Goal: Transaction & Acquisition: Purchase product/service

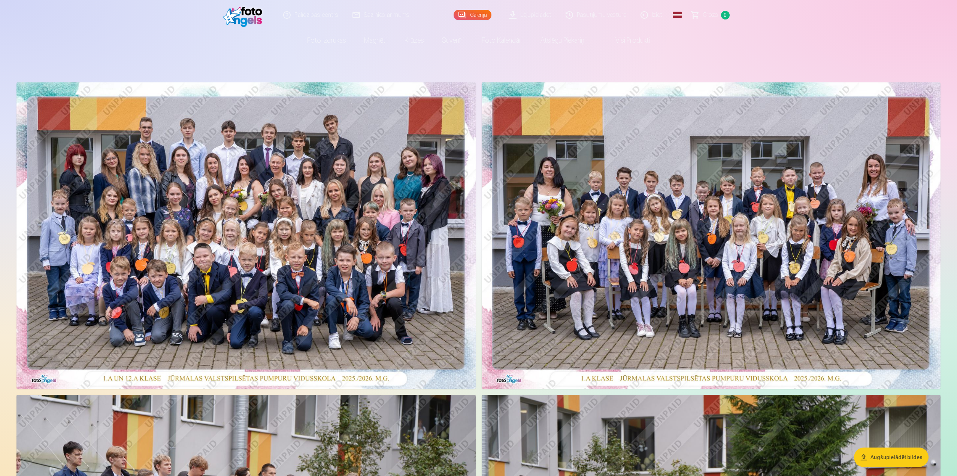
click at [943, 39] on nav "Foto izdrukas Augstas kvalitātes fotoattēlu izdrukas 210 gsm papīrs, piesātināt…" at bounding box center [478, 40] width 957 height 21
click at [469, 14] on link "Galerija" at bounding box center [473, 15] width 38 height 10
click at [476, 14] on link "Galerija" at bounding box center [473, 15] width 38 height 10
click at [429, 146] on img at bounding box center [245, 235] width 459 height 306
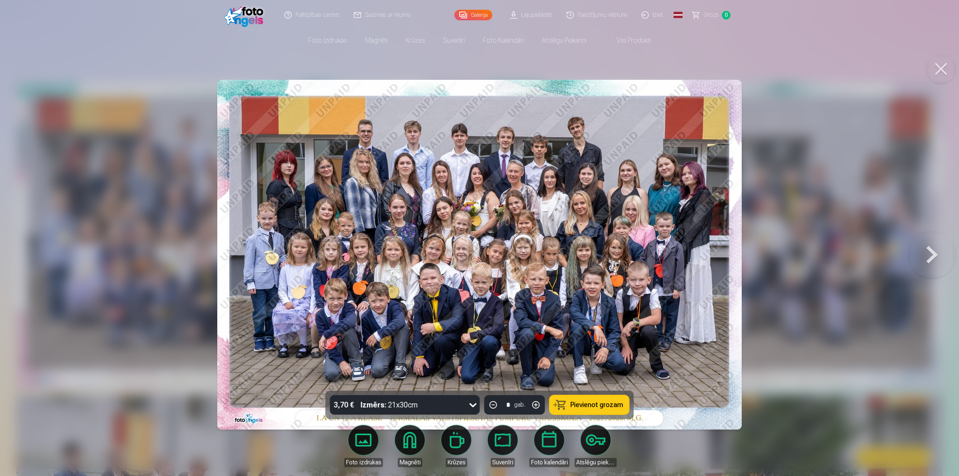
click at [582, 403] on span "Pievienot grozam" at bounding box center [596, 404] width 53 height 7
click at [931, 256] on button at bounding box center [932, 254] width 48 height 257
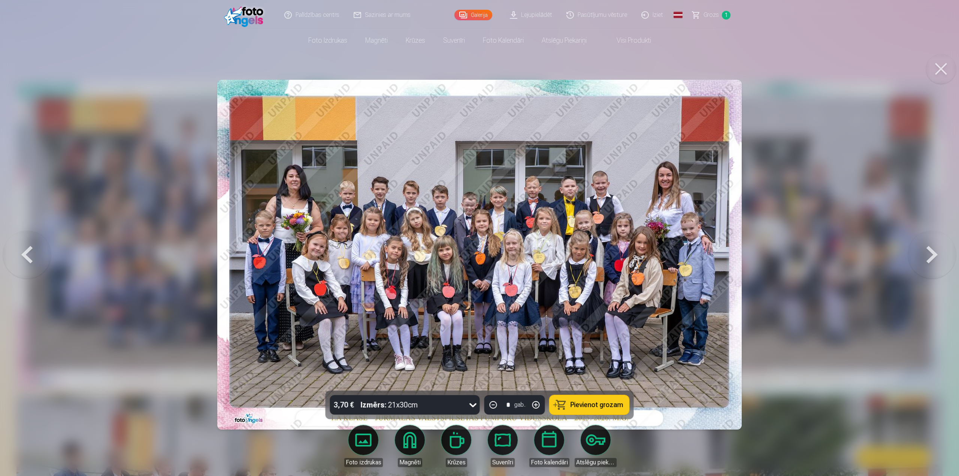
click at [584, 403] on span "Pievienot grozam" at bounding box center [596, 404] width 53 height 7
click at [931, 254] on button at bounding box center [932, 254] width 48 height 257
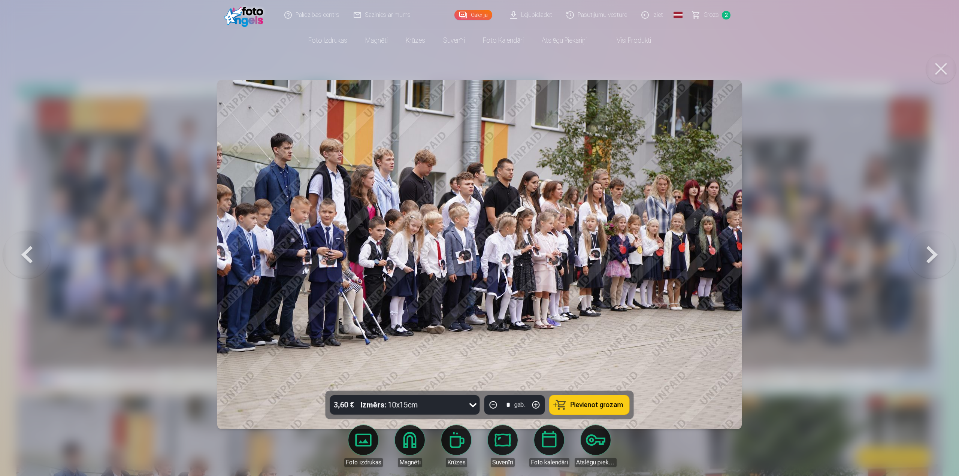
click at [593, 401] on span "Pievienot grozam" at bounding box center [596, 404] width 53 height 7
click at [928, 252] on button at bounding box center [932, 254] width 48 height 257
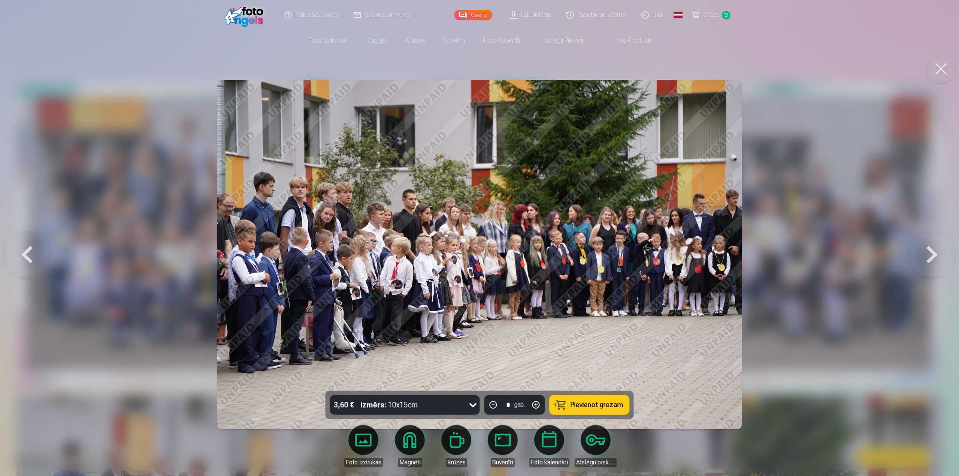
click at [928, 252] on button at bounding box center [932, 254] width 48 height 257
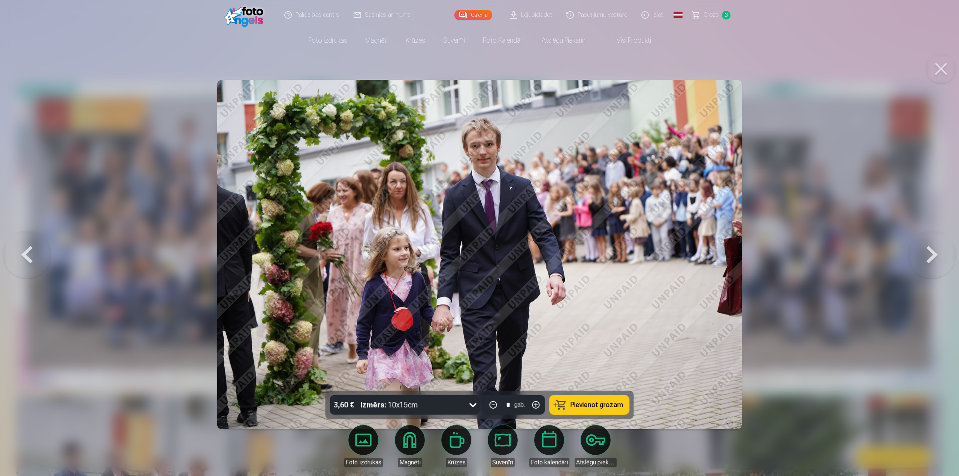
click at [606, 401] on span "Pievienot grozam" at bounding box center [596, 404] width 53 height 7
click at [927, 257] on button at bounding box center [932, 254] width 48 height 257
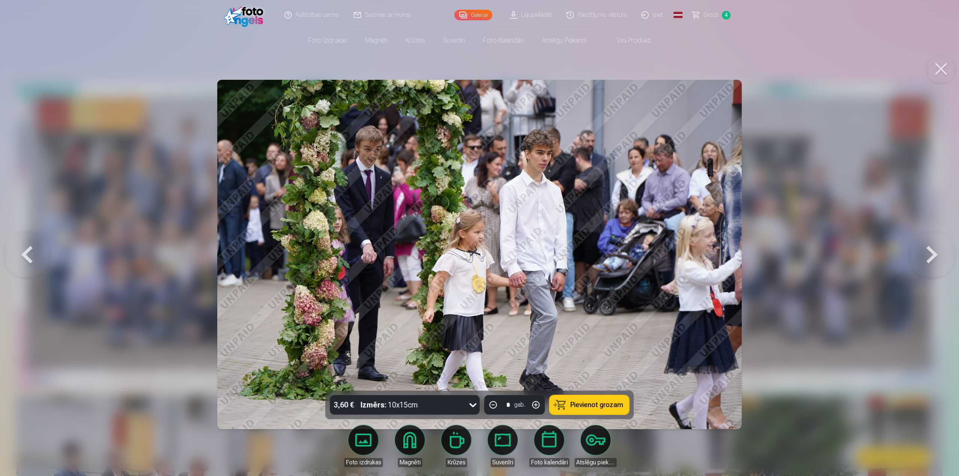
click at [927, 257] on button at bounding box center [932, 254] width 48 height 257
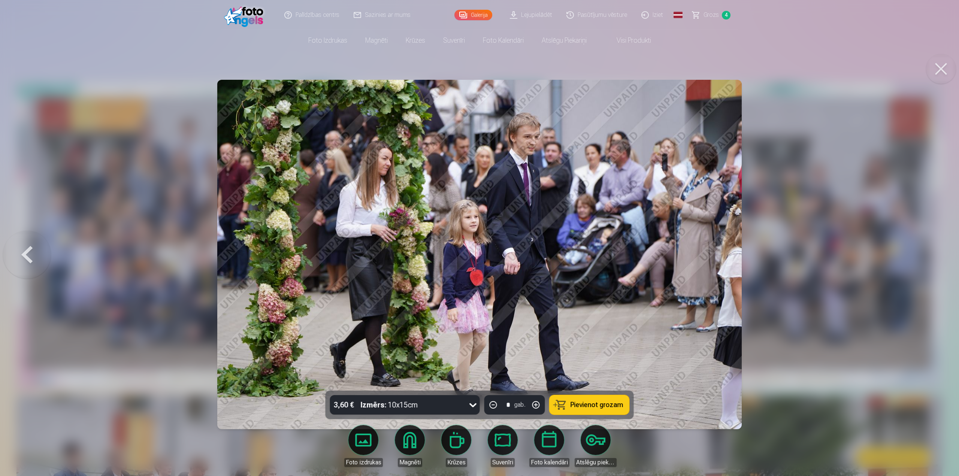
click at [596, 406] on span "Pievienot grozam" at bounding box center [596, 404] width 53 height 7
click at [887, 308] on div at bounding box center [479, 238] width 959 height 476
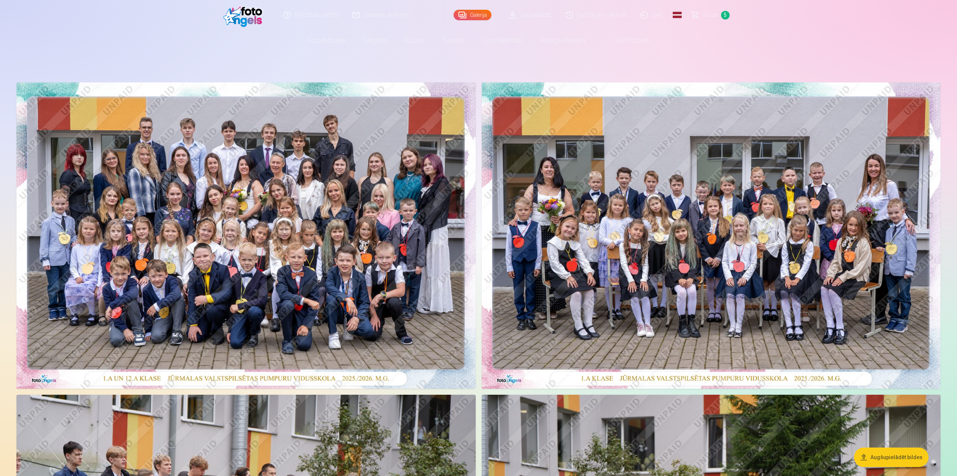
click at [913, 288] on img at bounding box center [711, 235] width 459 height 306
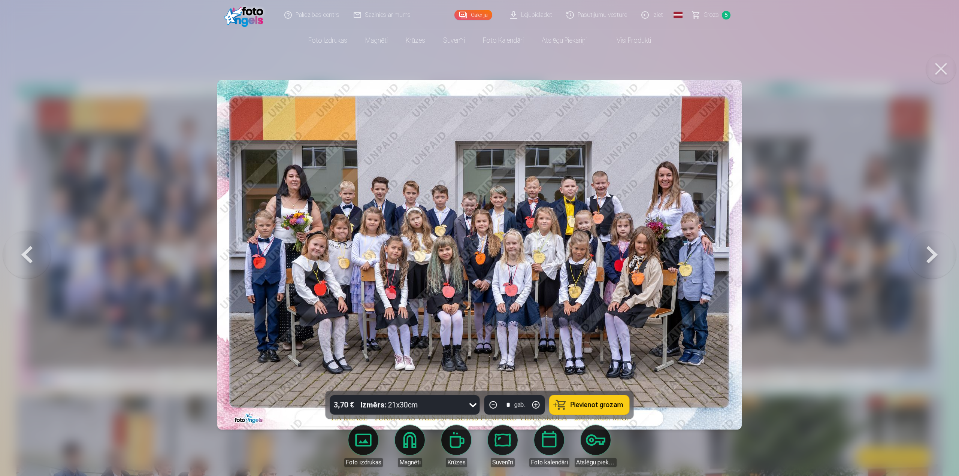
click at [938, 73] on button at bounding box center [941, 69] width 30 height 30
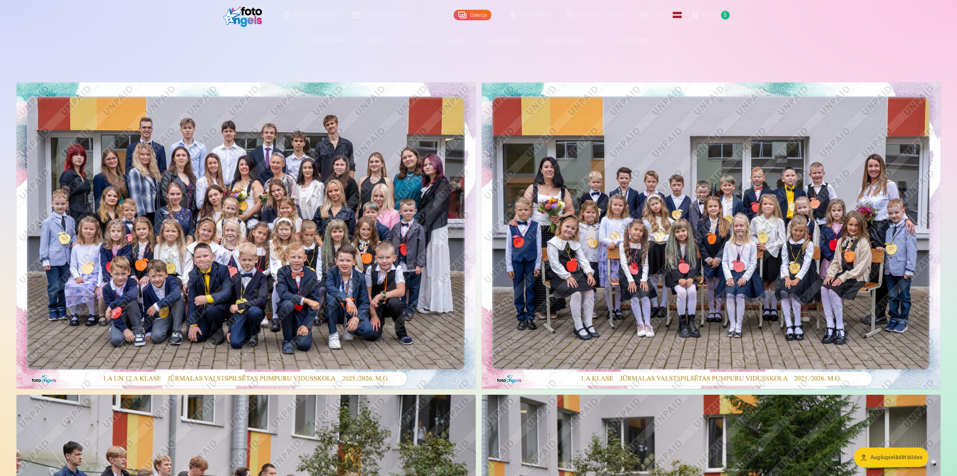
click at [716, 14] on span "Grozs" at bounding box center [710, 14] width 15 height 9
